Goal: Information Seeking & Learning: Learn about a topic

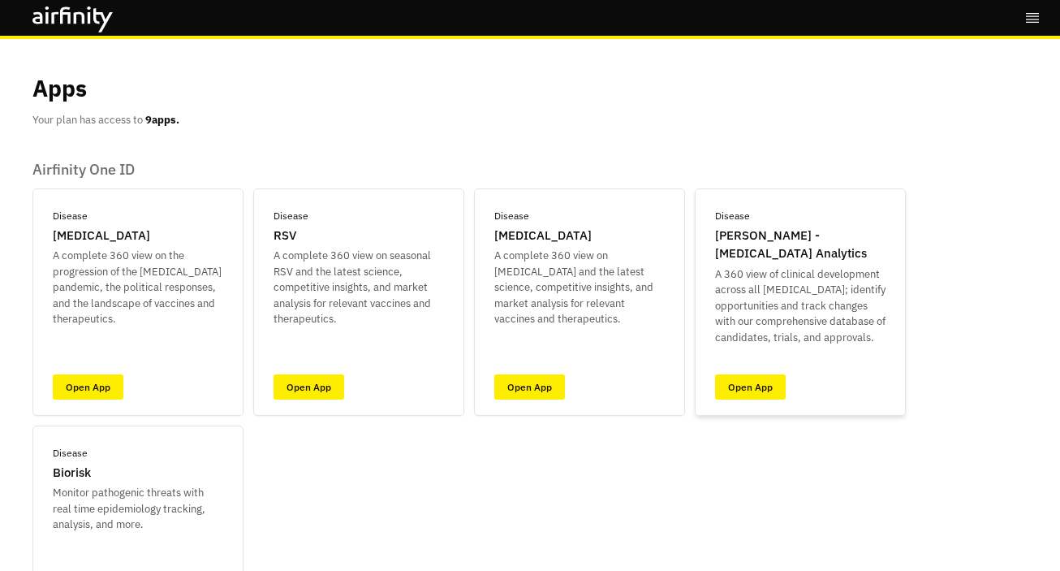
click at [747, 325] on p "A 360 view of clinical development across all [MEDICAL_DATA]; identify opportun…" at bounding box center [800, 306] width 171 height 80
click at [749, 384] on link "Open App" at bounding box center [750, 386] width 71 height 25
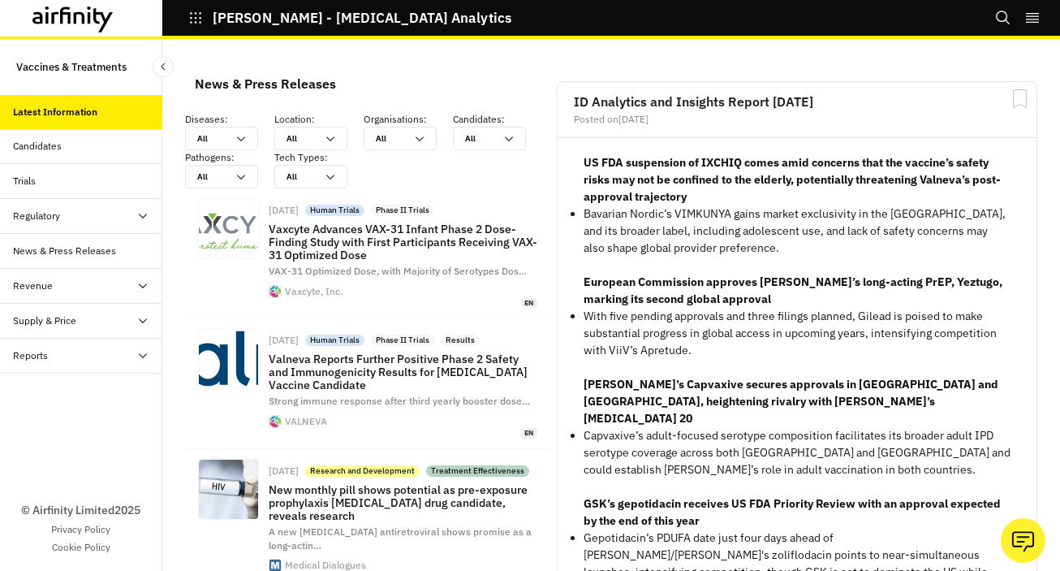
scroll to position [1418, 475]
click at [77, 358] on div "Reports" at bounding box center [87, 355] width 149 height 15
click at [81, 392] on div "Reports" at bounding box center [94, 390] width 136 height 15
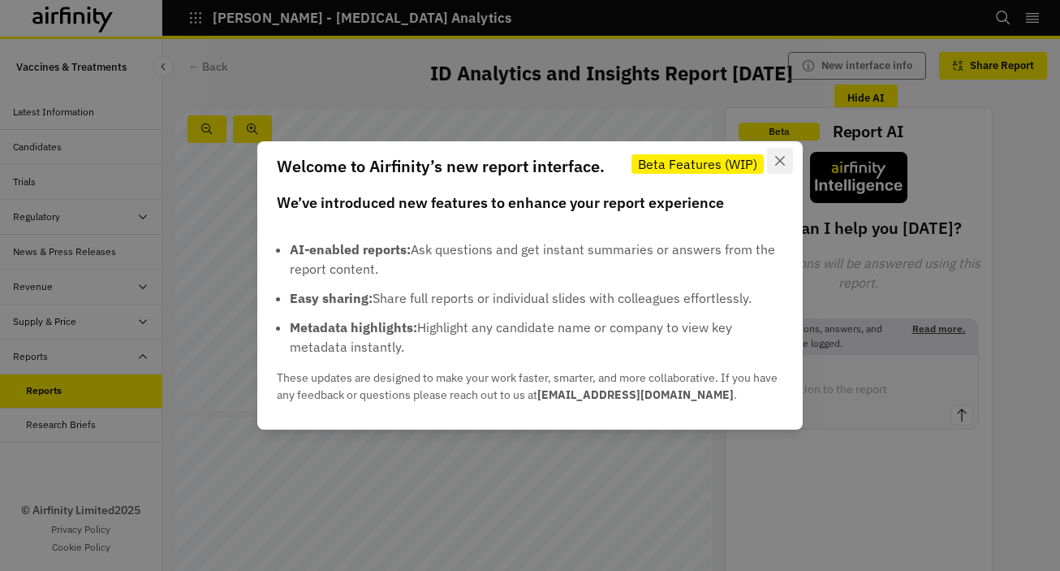
click at [781, 153] on button "Close" at bounding box center [780, 161] width 26 height 26
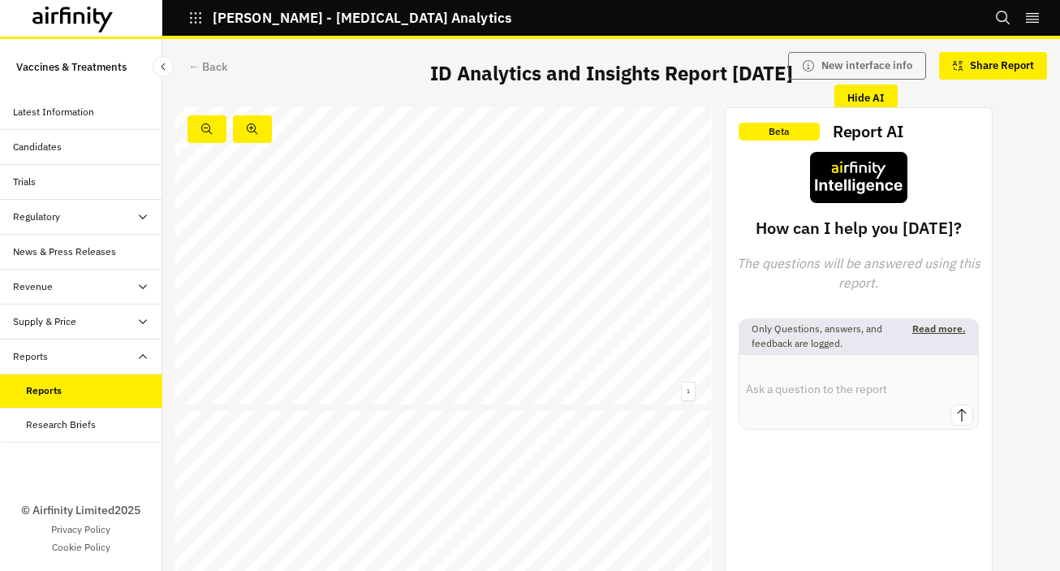
scroll to position [33, 0]
click at [873, 101] on button "Hide AI" at bounding box center [866, 98] width 63 height 28
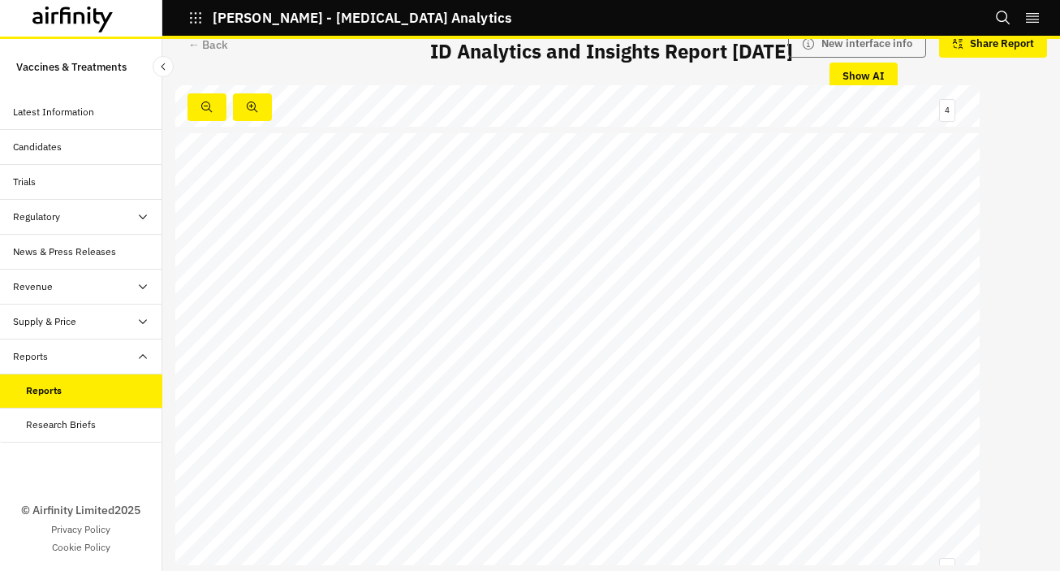
scroll to position [893, 0]
click at [970, 359] on div "Shingles vaccines 3 Executive summary Pneumococcal vaccines Results New candida…" at bounding box center [577, 338] width 805 height 452
click at [627, 341] on link at bounding box center [648, 339] width 85 height 10
